Goal: Task Accomplishment & Management: Use online tool/utility

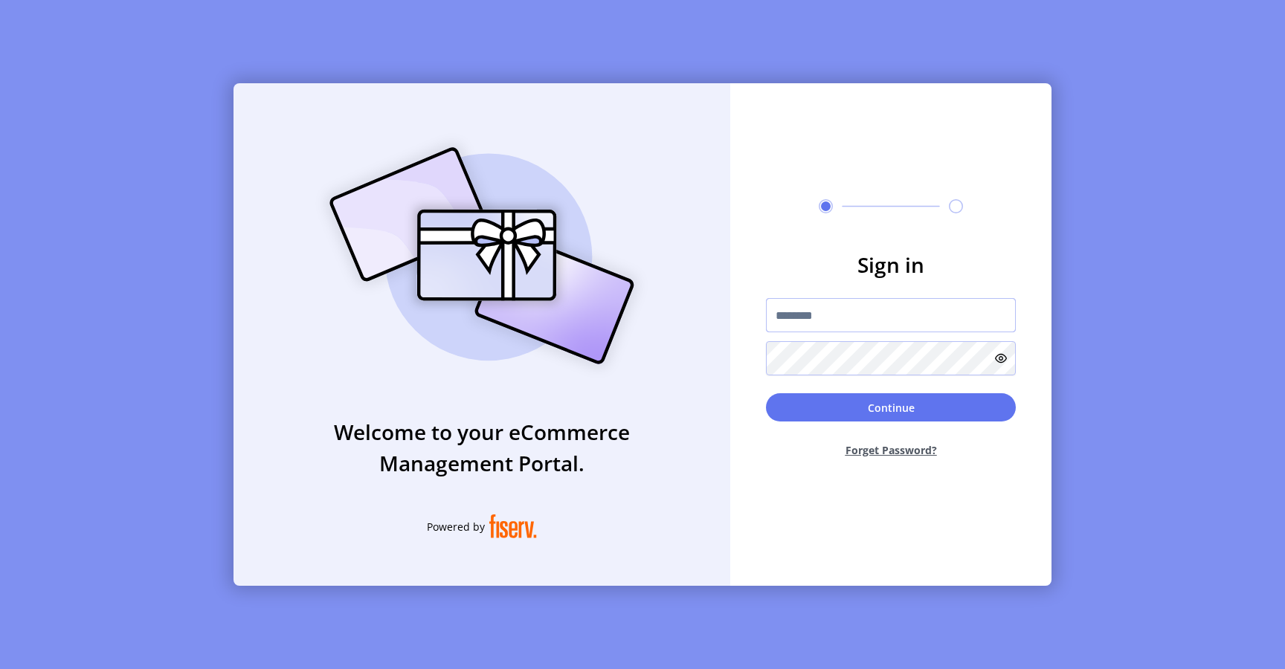
click at [833, 331] on input "text" at bounding box center [891, 315] width 250 height 34
type input "**********"
click at [816, 407] on button "Continue" at bounding box center [891, 407] width 250 height 28
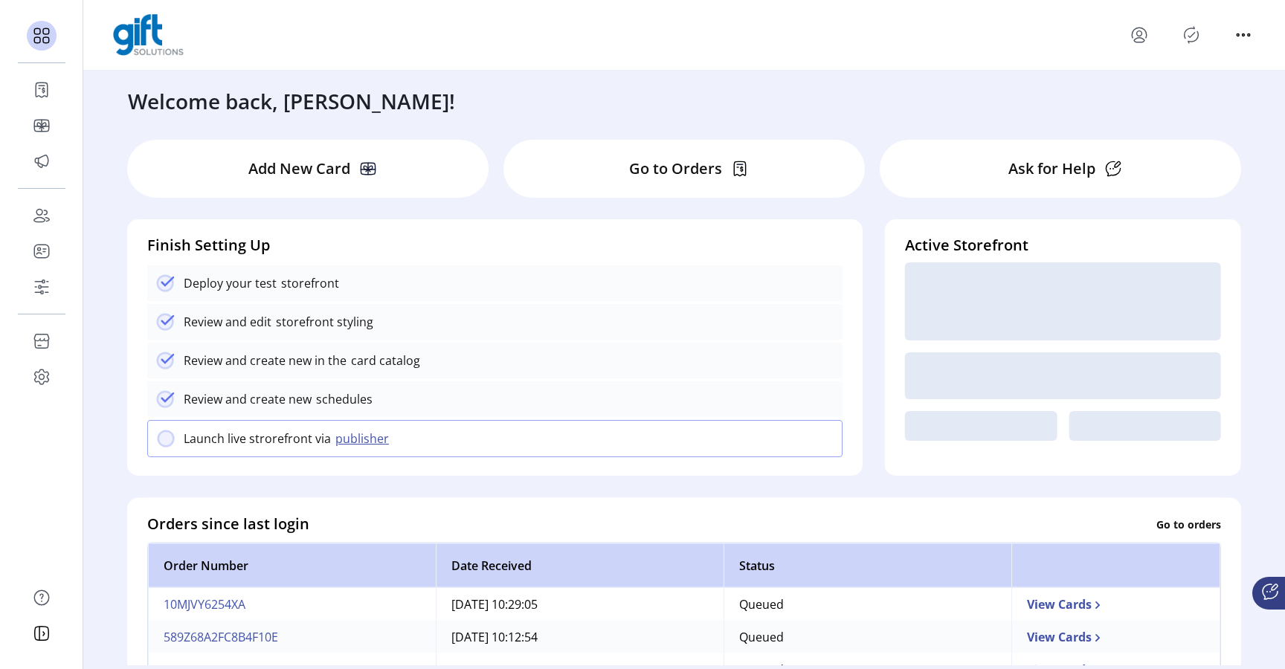
click at [1191, 36] on icon "Publisher Panel" at bounding box center [1191, 35] width 7 height 5
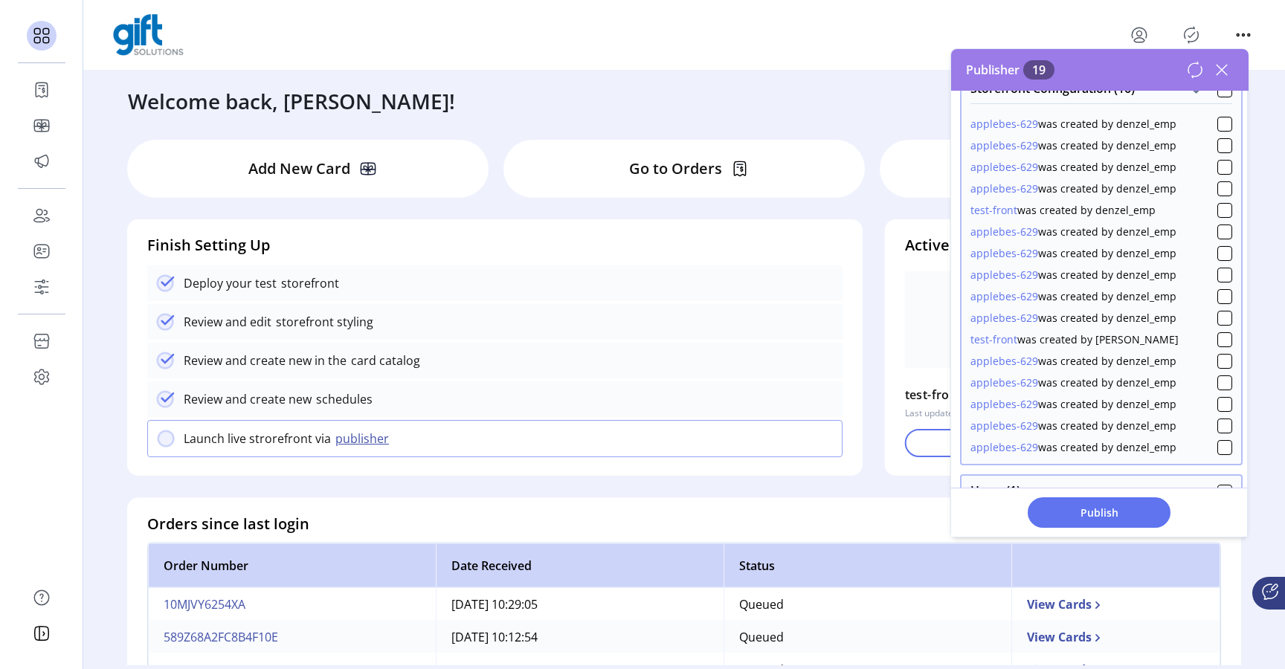
scroll to position [236, 0]
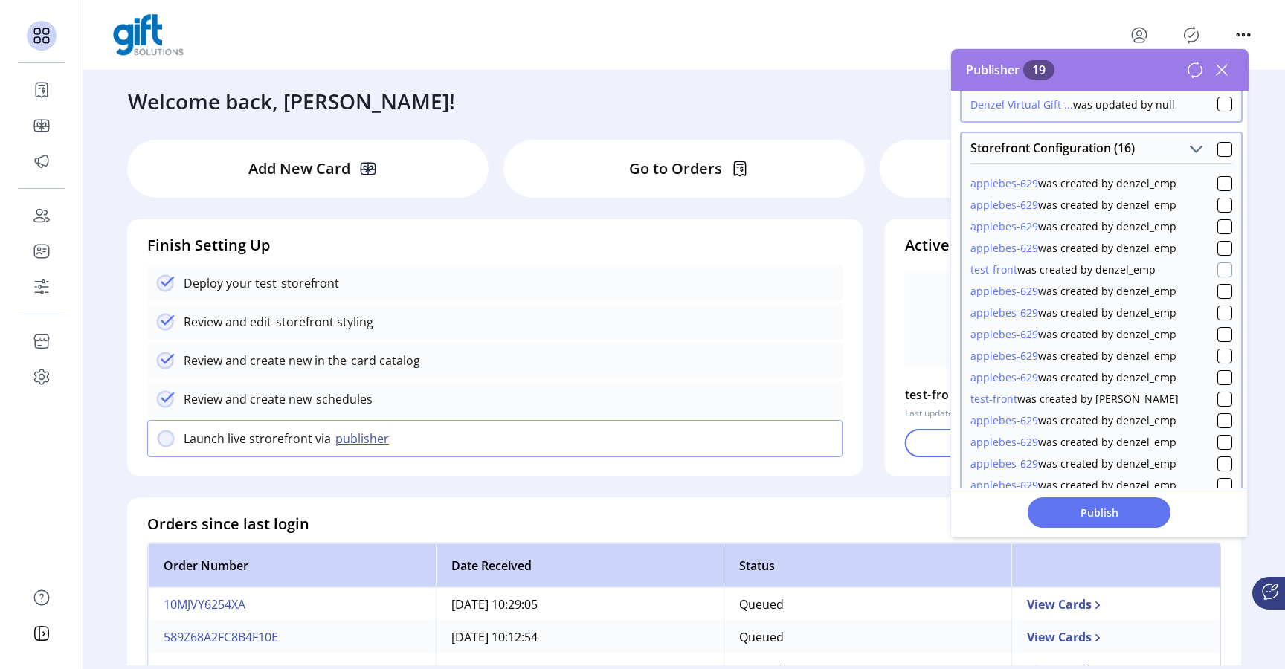
click at [1219, 270] on div at bounding box center [1224, 269] width 15 height 15
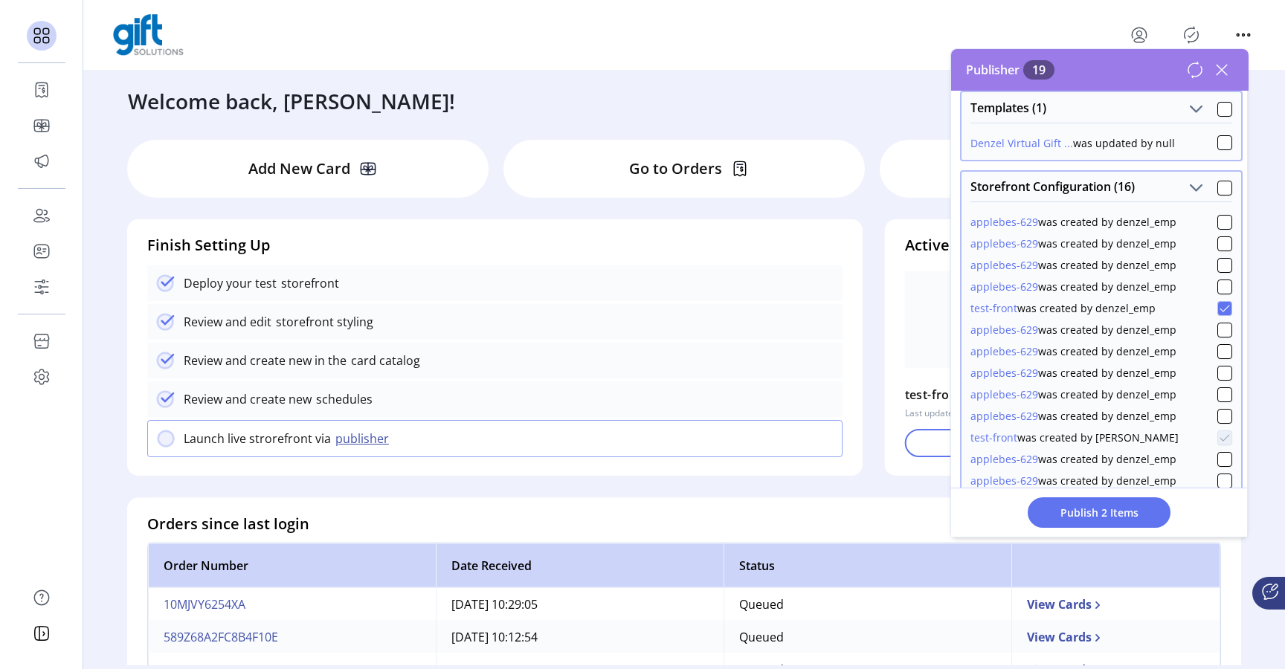
scroll to position [380, 0]
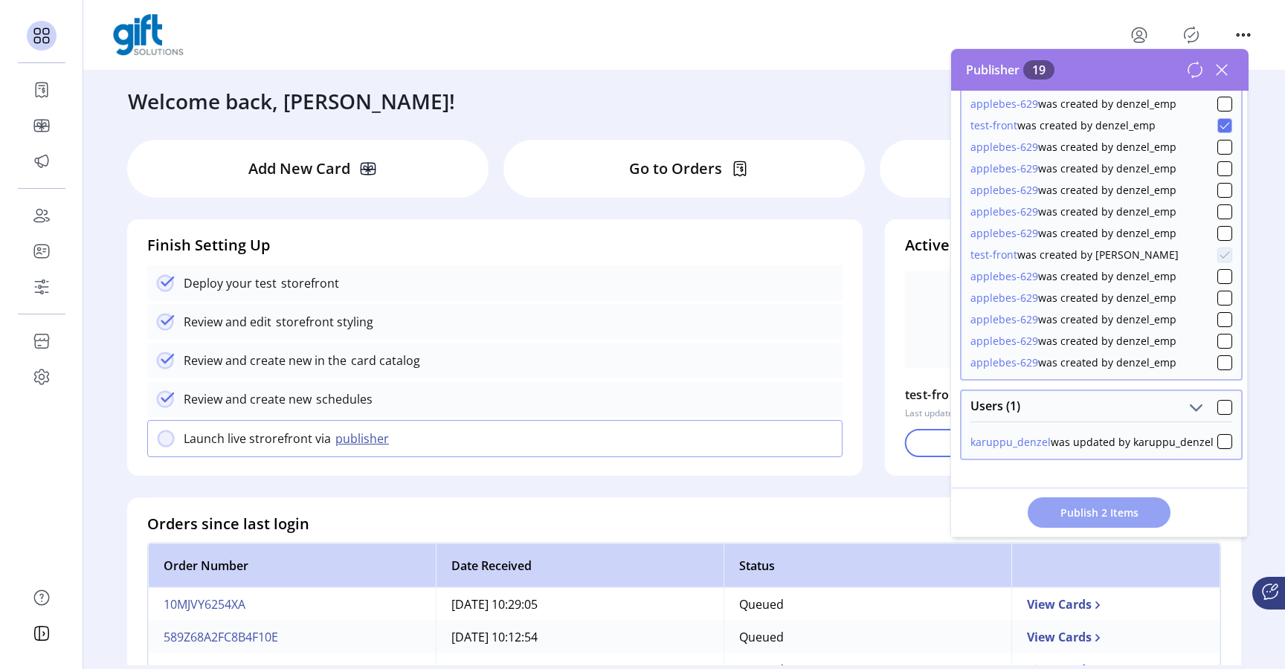
click at [1088, 518] on span "Publish 2 Items" at bounding box center [1099, 513] width 104 height 16
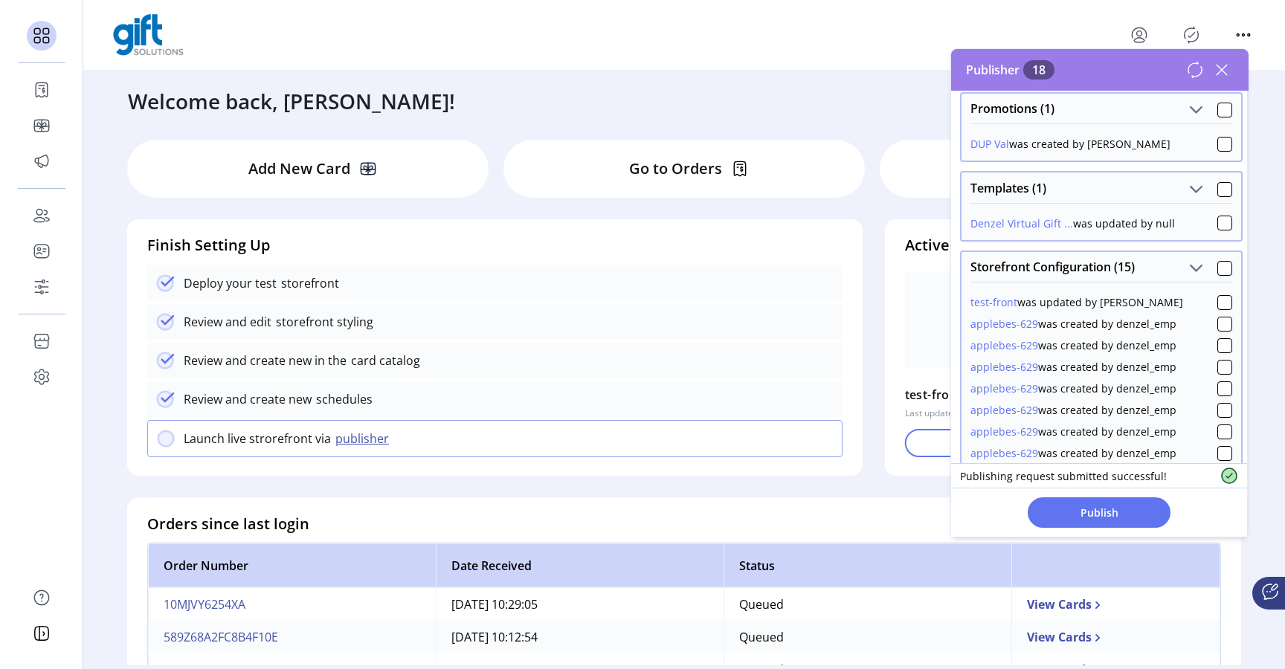
scroll to position [118, 0]
click at [1223, 300] on div at bounding box center [1224, 301] width 15 height 15
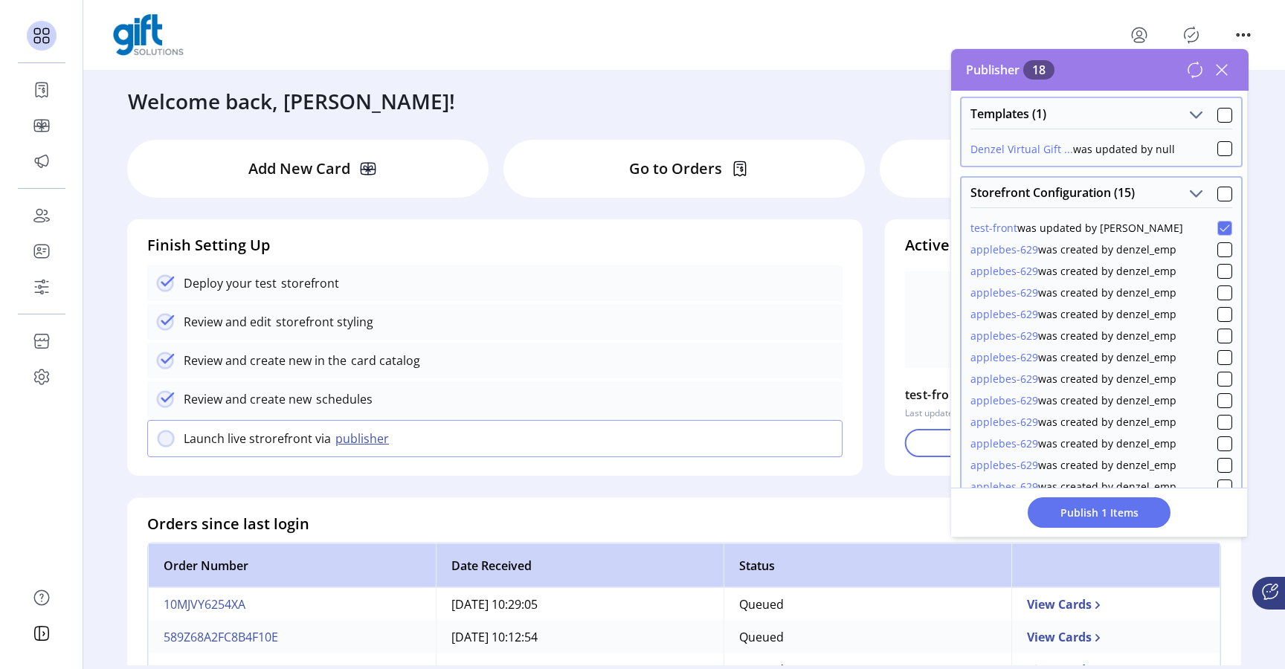
scroll to position [176, 0]
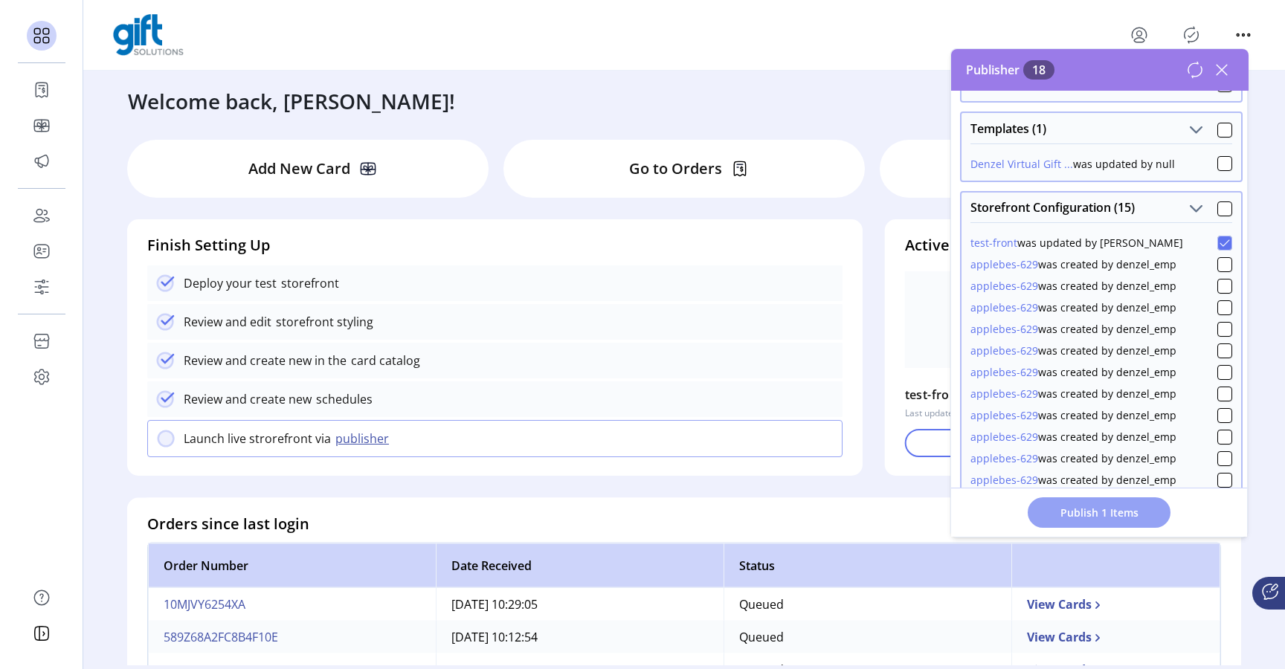
click at [1097, 522] on button "Publish 1 Items" at bounding box center [1098, 512] width 143 height 30
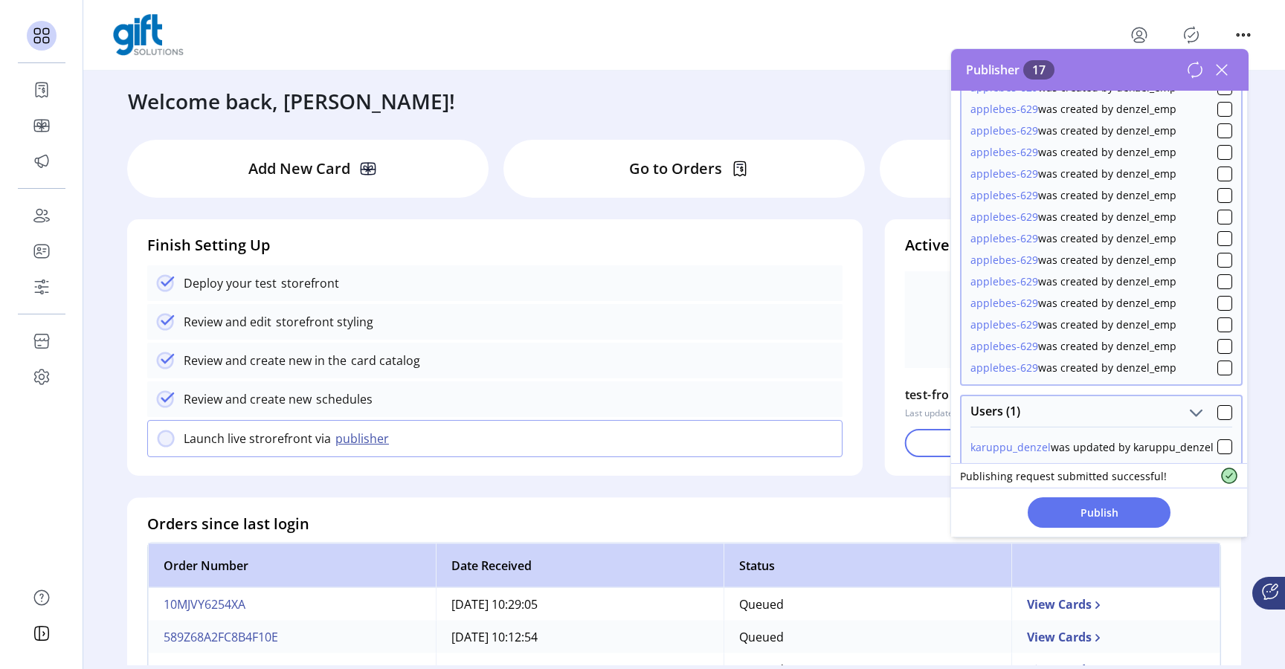
scroll to position [347, 0]
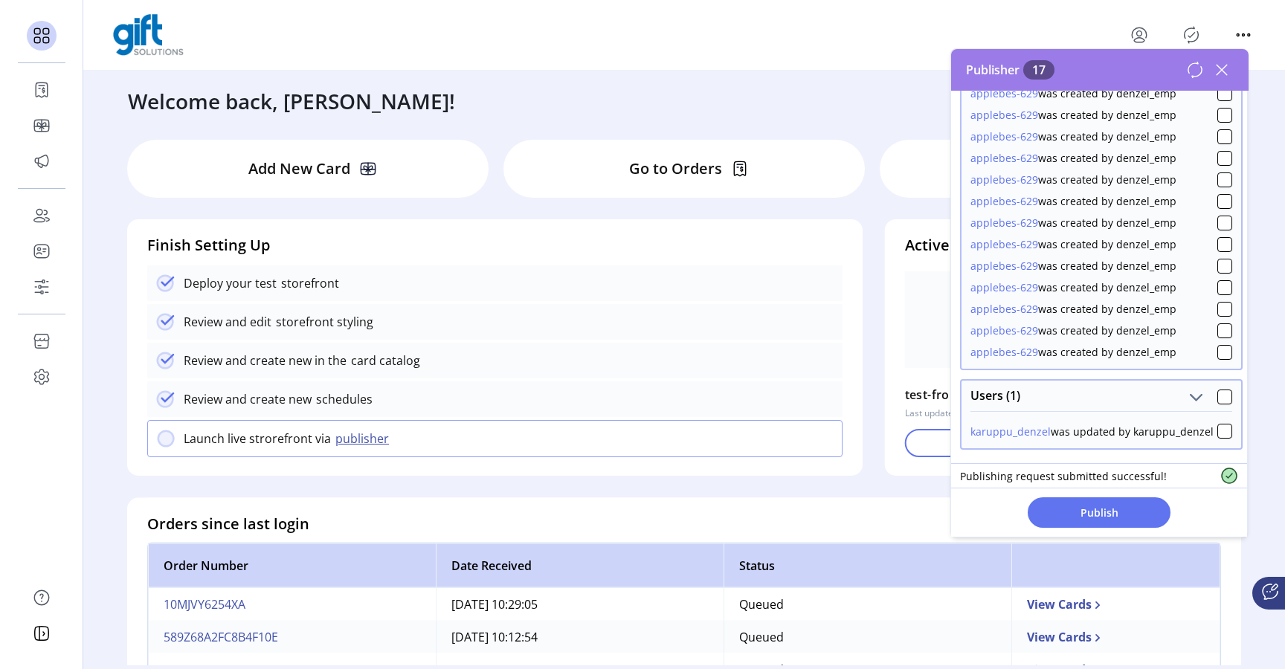
click at [1198, 72] on icon at bounding box center [1195, 70] width 18 height 18
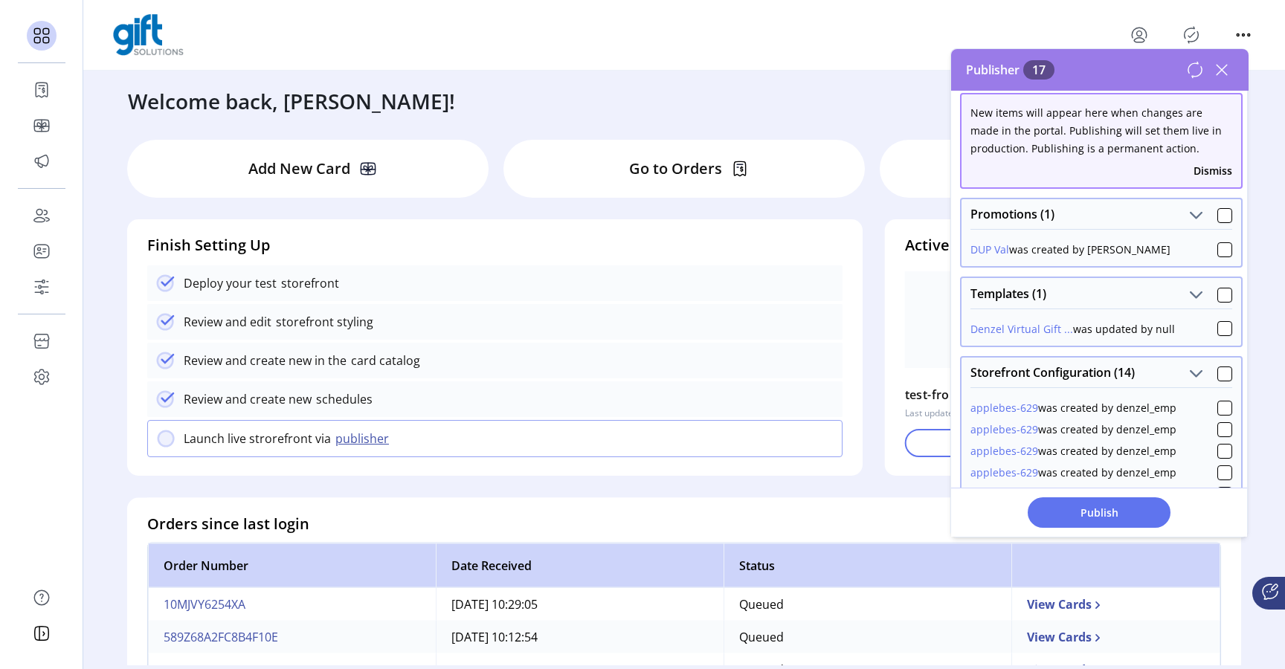
scroll to position [0, 0]
